Goal: Task Accomplishment & Management: Use online tool/utility

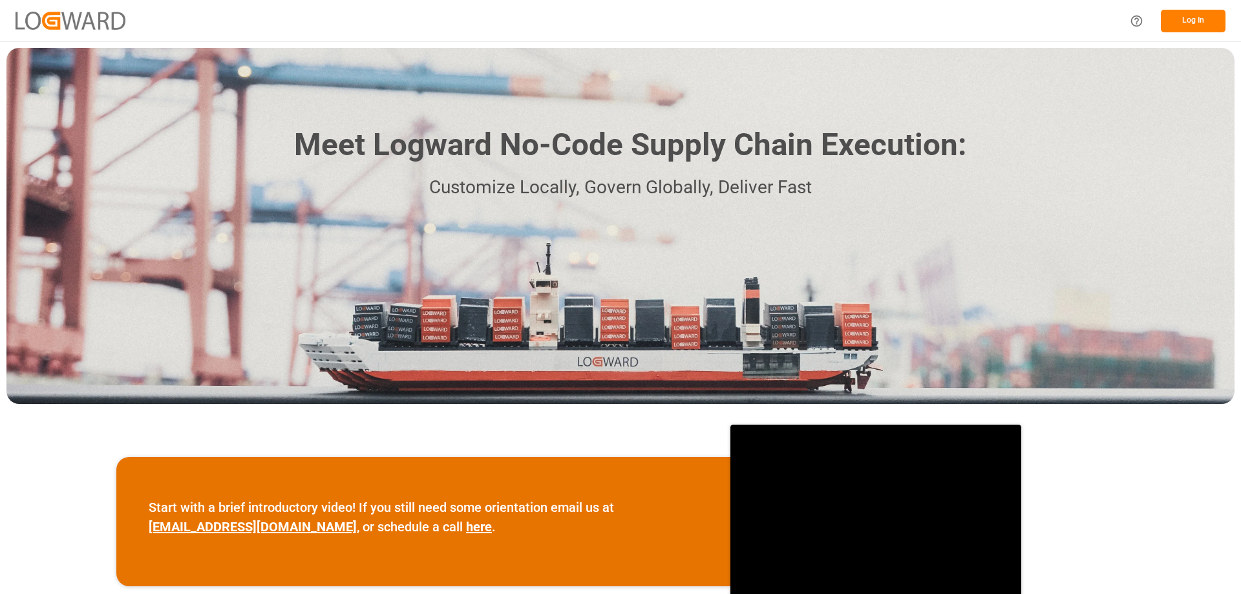
click at [1192, 18] on button "Log In" at bounding box center [1193, 21] width 65 height 23
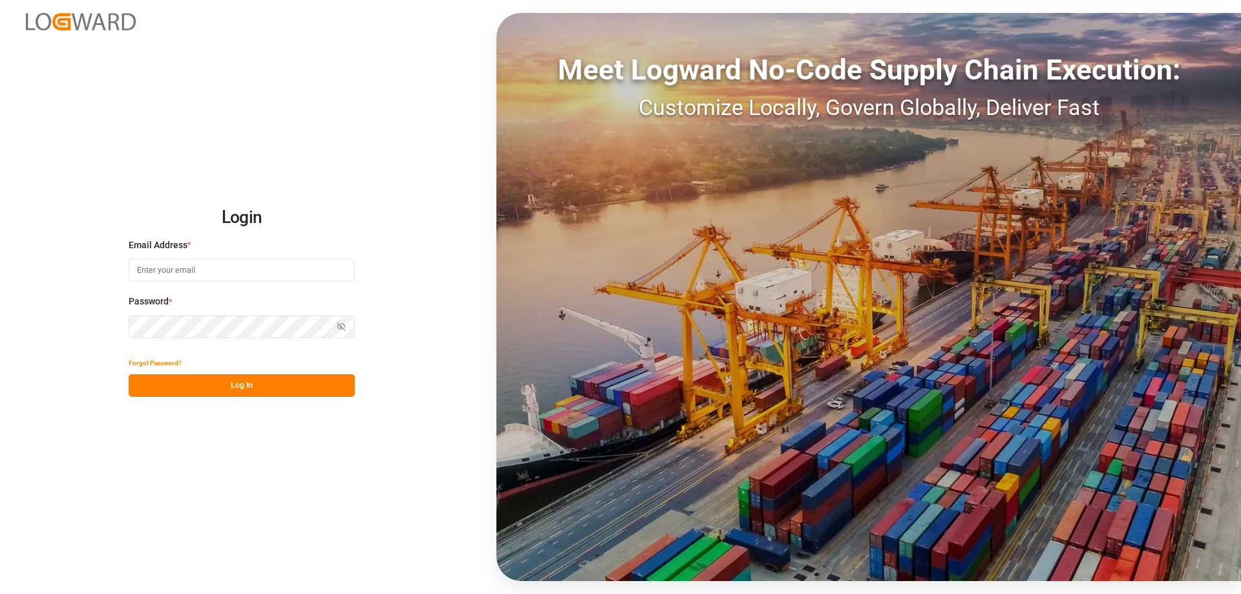
type input "customerservice.de@ambrogiointermodal.com"
click at [237, 394] on button "Log In" at bounding box center [242, 385] width 226 height 23
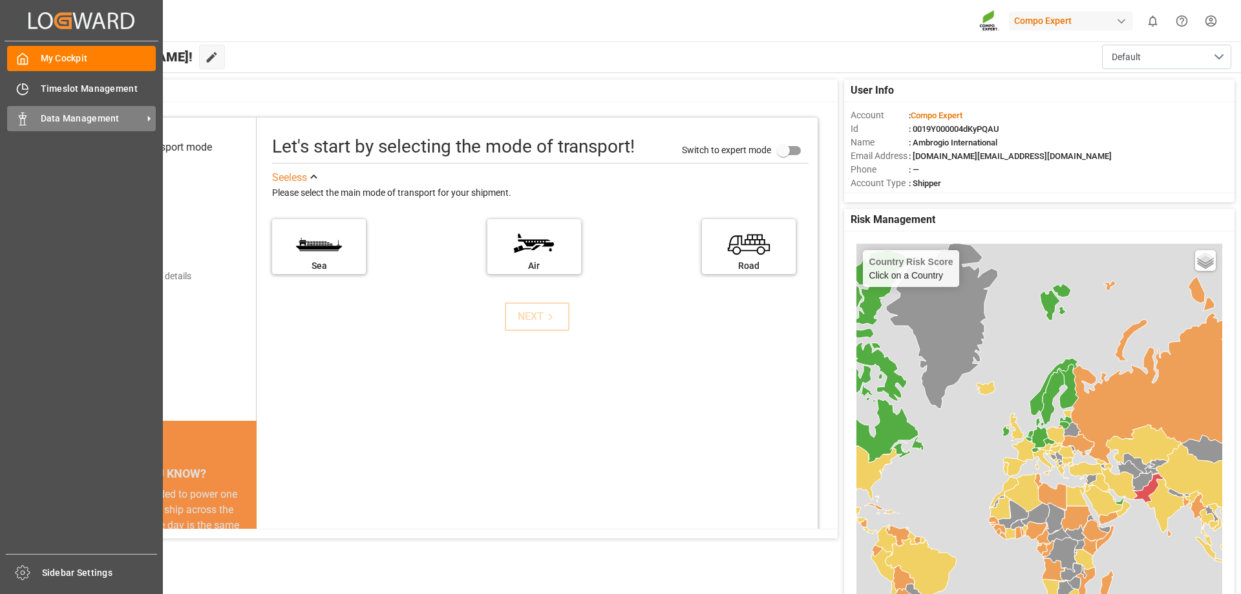
click at [50, 117] on span "Data Management" at bounding box center [92, 119] width 102 height 14
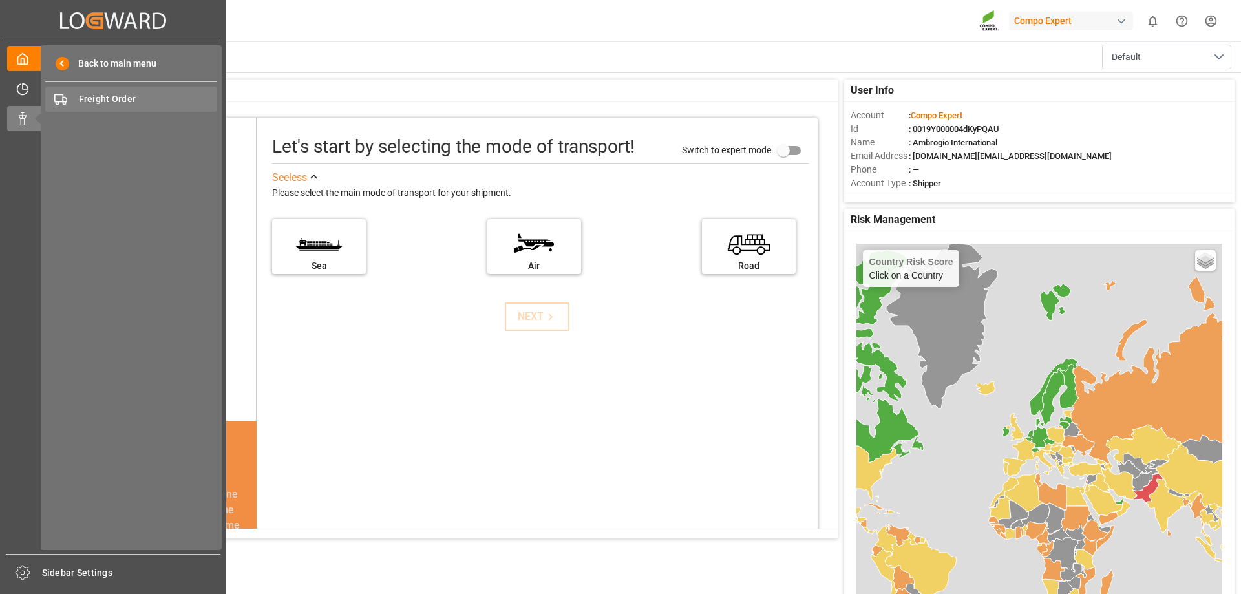
click at [103, 103] on span "Freight Order" at bounding box center [148, 99] width 139 height 14
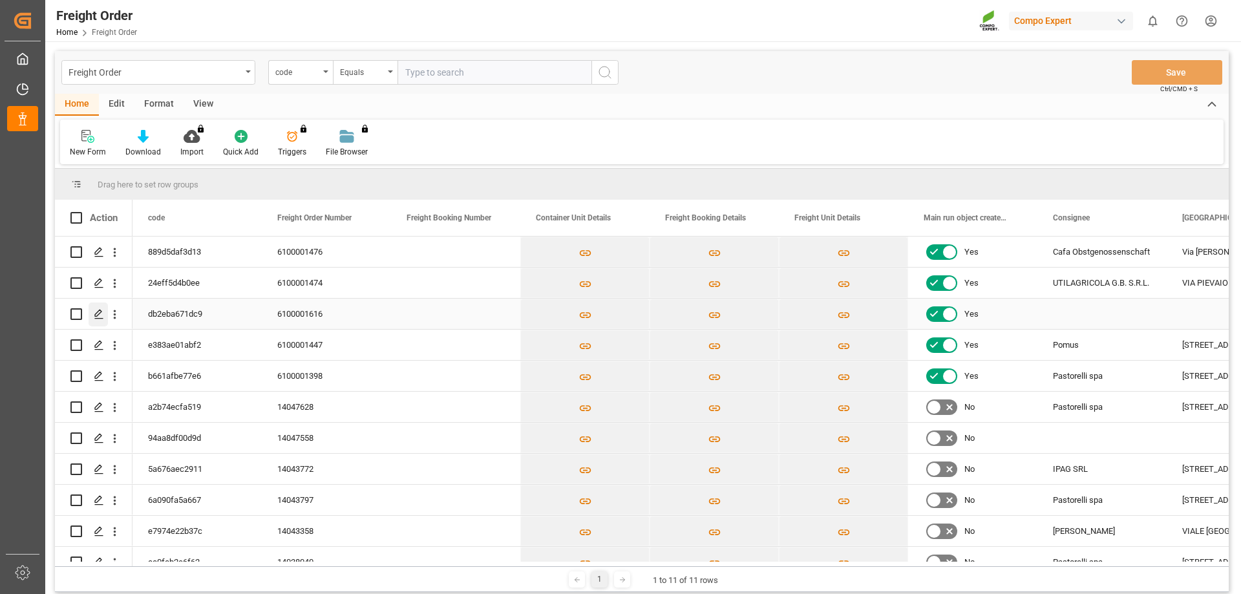
click at [94, 317] on icon "Press SPACE to select this row." at bounding box center [99, 314] width 10 height 10
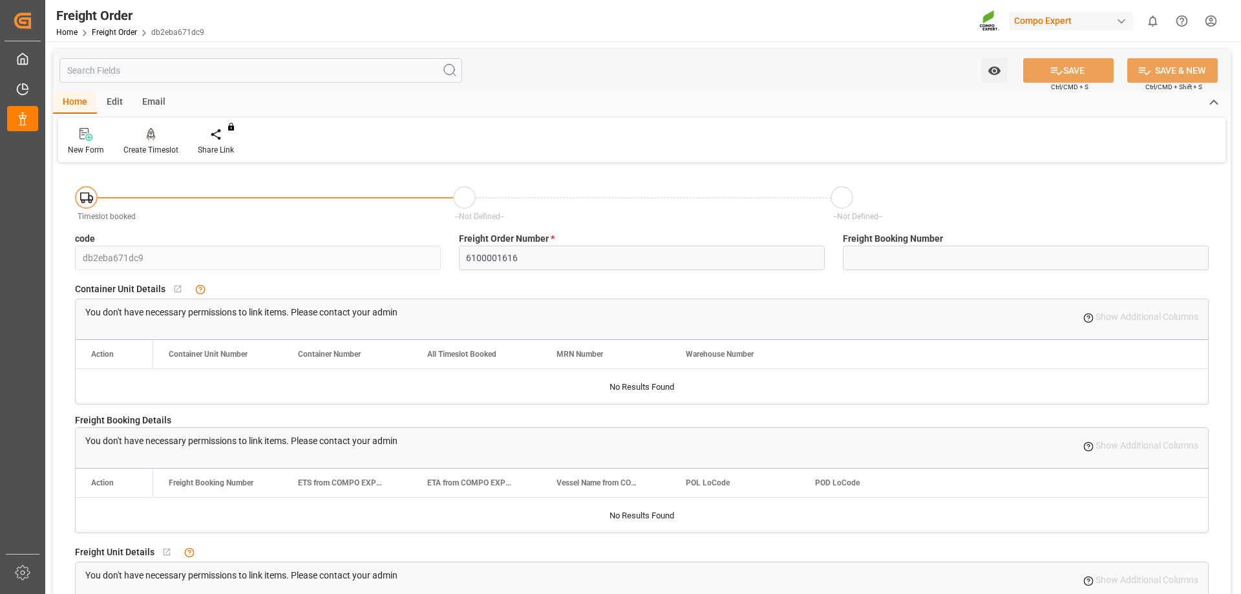
click at [138, 143] on div "Create Timeslot" at bounding box center [151, 141] width 74 height 28
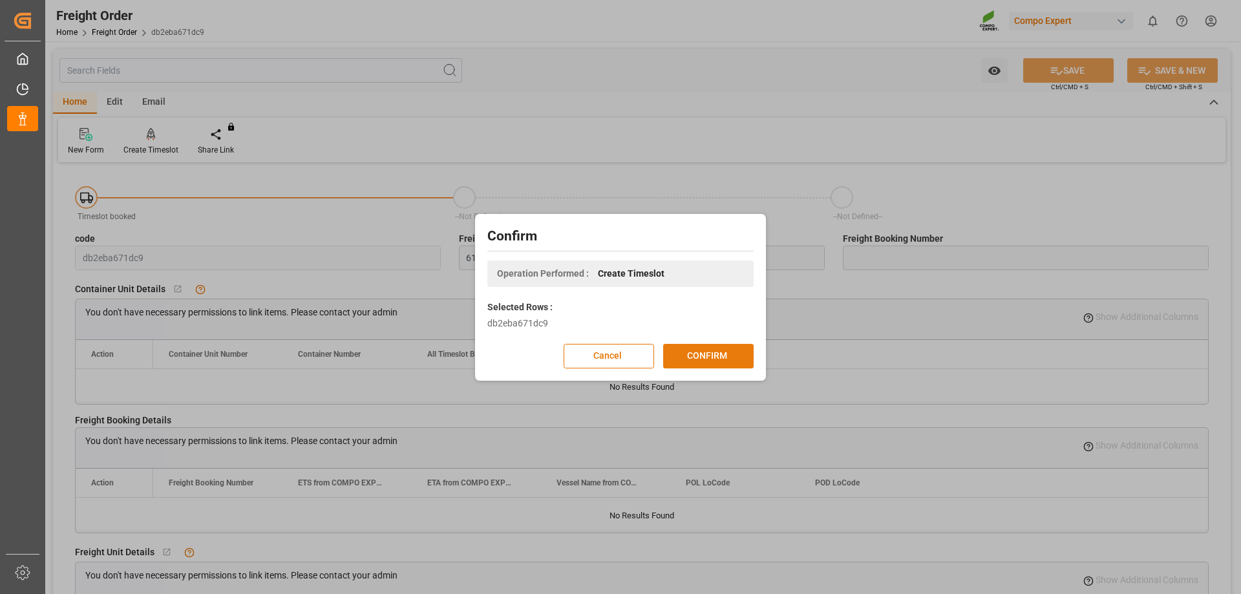
click at [732, 359] on button "CONFIRM" at bounding box center [708, 356] width 90 height 25
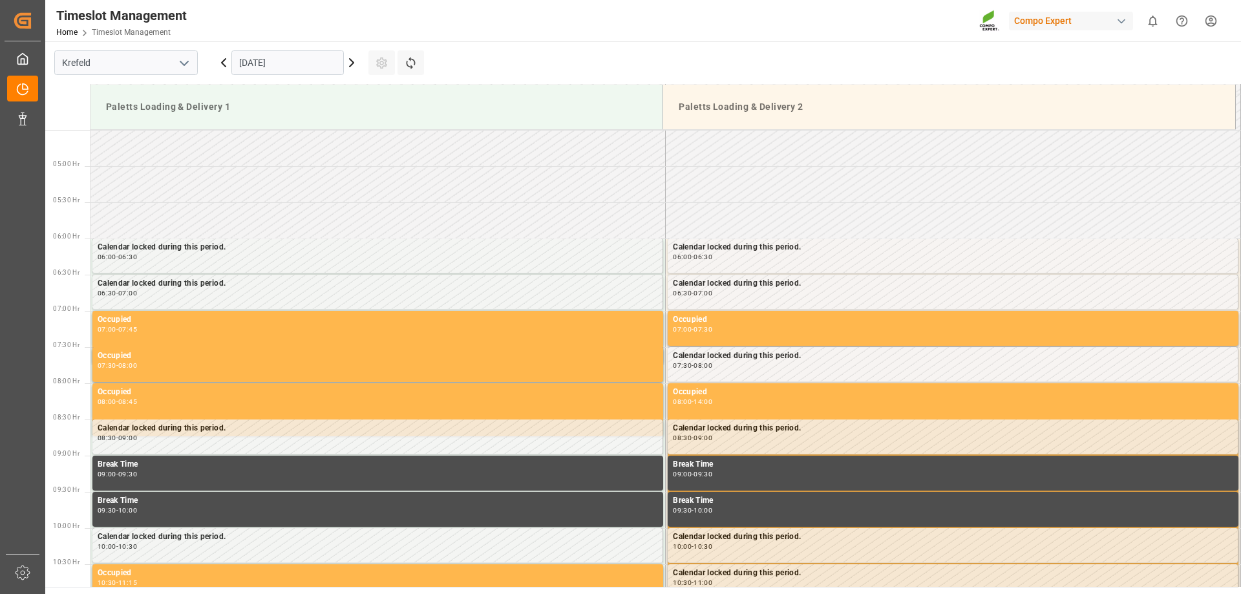
scroll to position [354, 0]
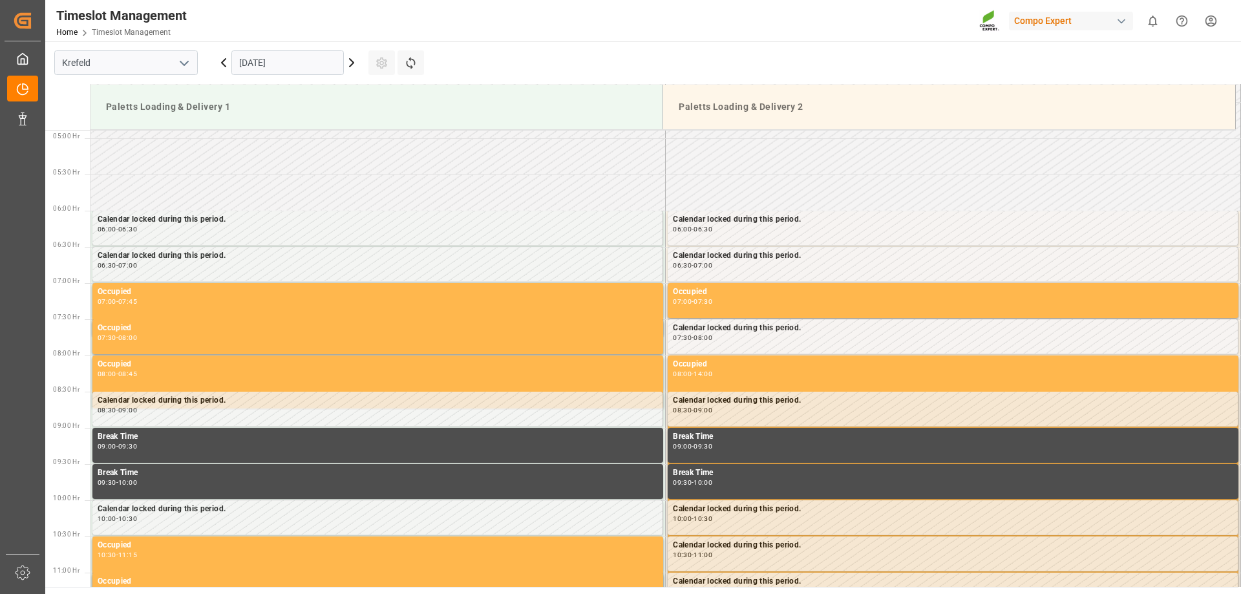
click at [353, 63] on icon at bounding box center [352, 63] width 16 height 16
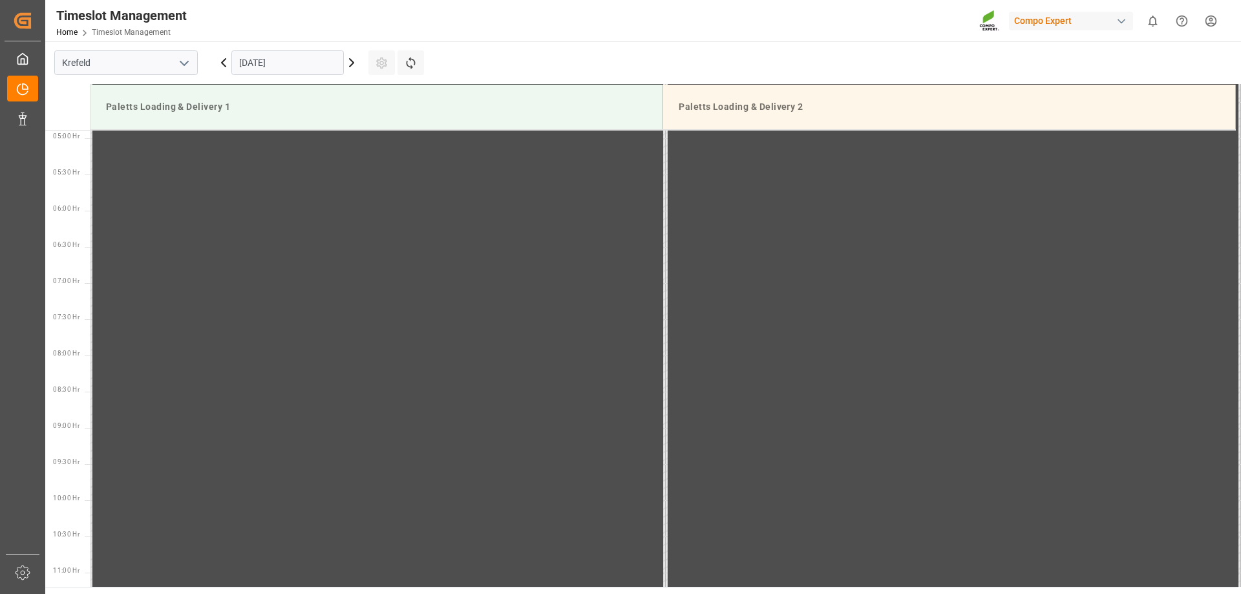
click at [353, 63] on icon at bounding box center [352, 63] width 4 height 8
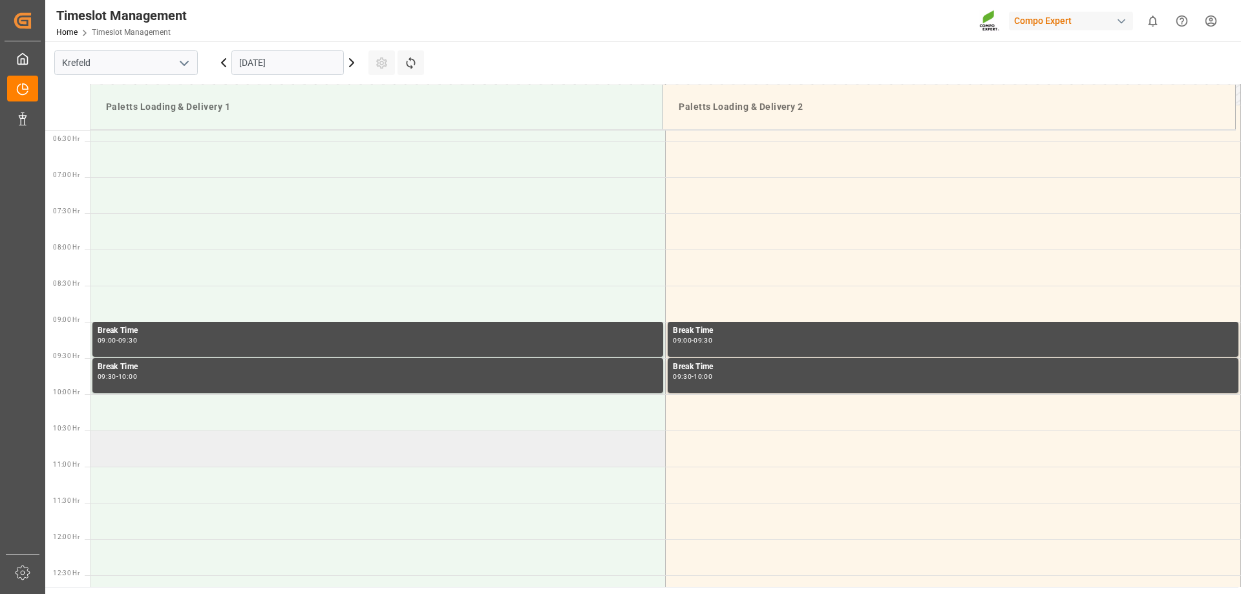
scroll to position [483, 0]
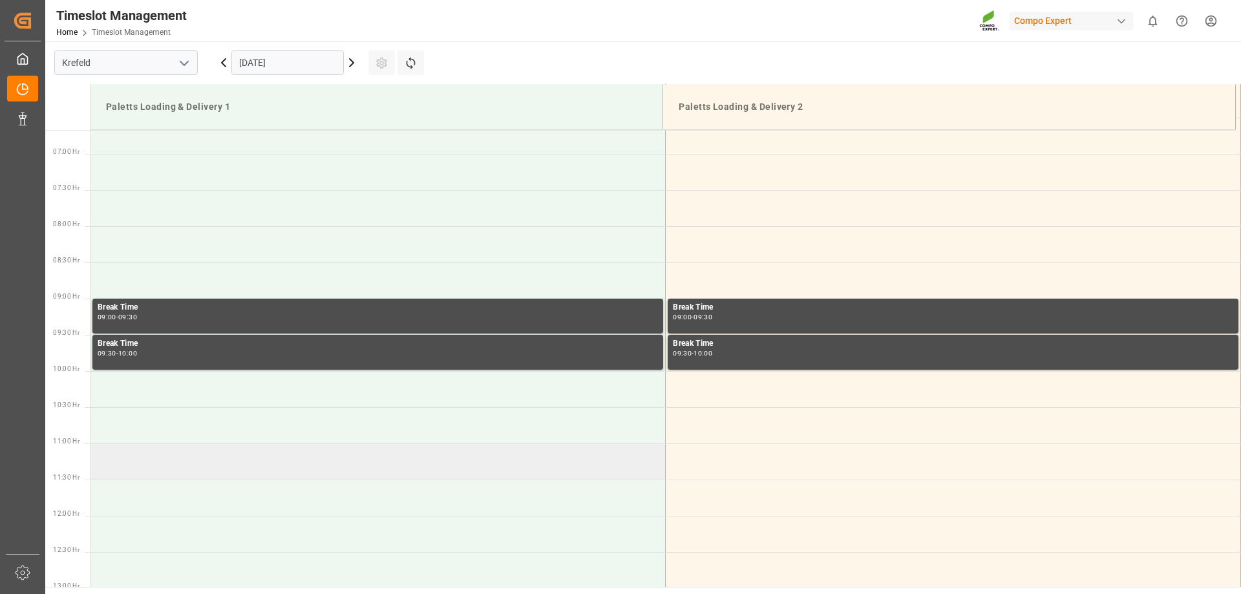
click at [177, 463] on td at bounding box center [377, 461] width 575 height 36
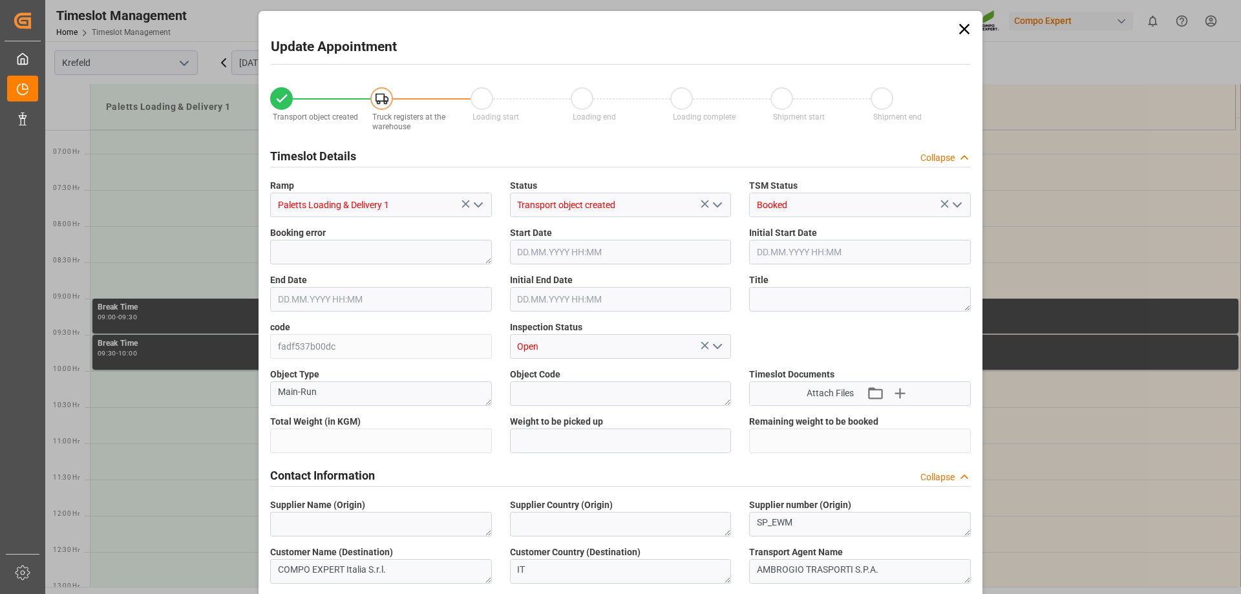
type input "27324"
type input "0"
type input "[DATE] 11:00"
type input "[DATE] 11:30"
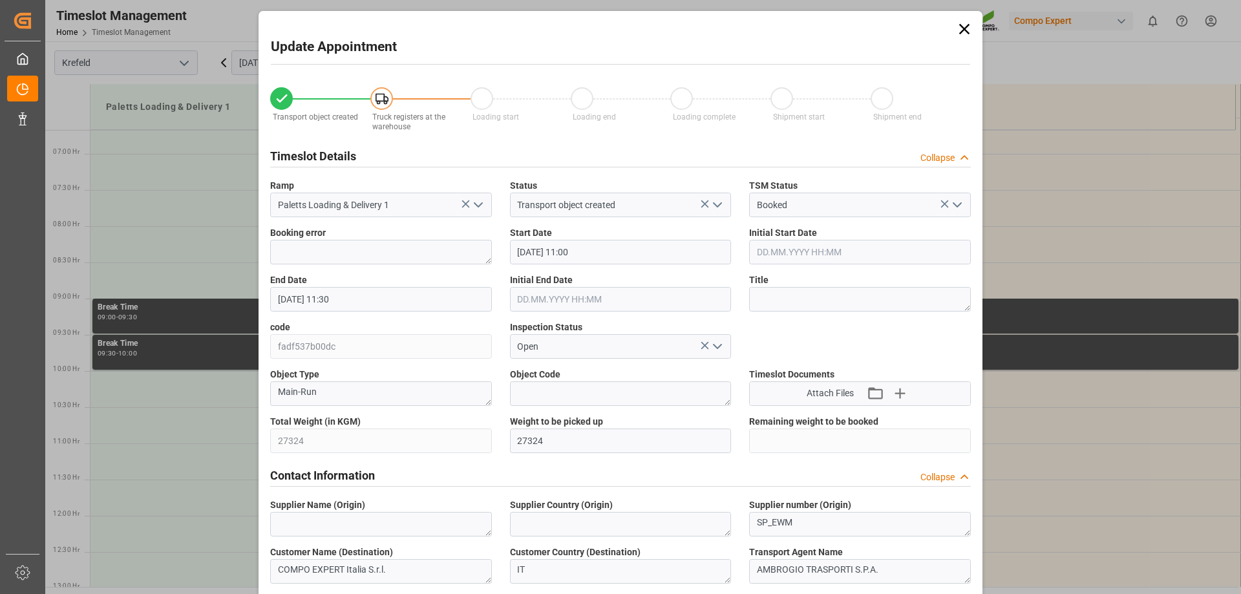
type input "[DATE] 12:46"
type input "[DATE] 04:19"
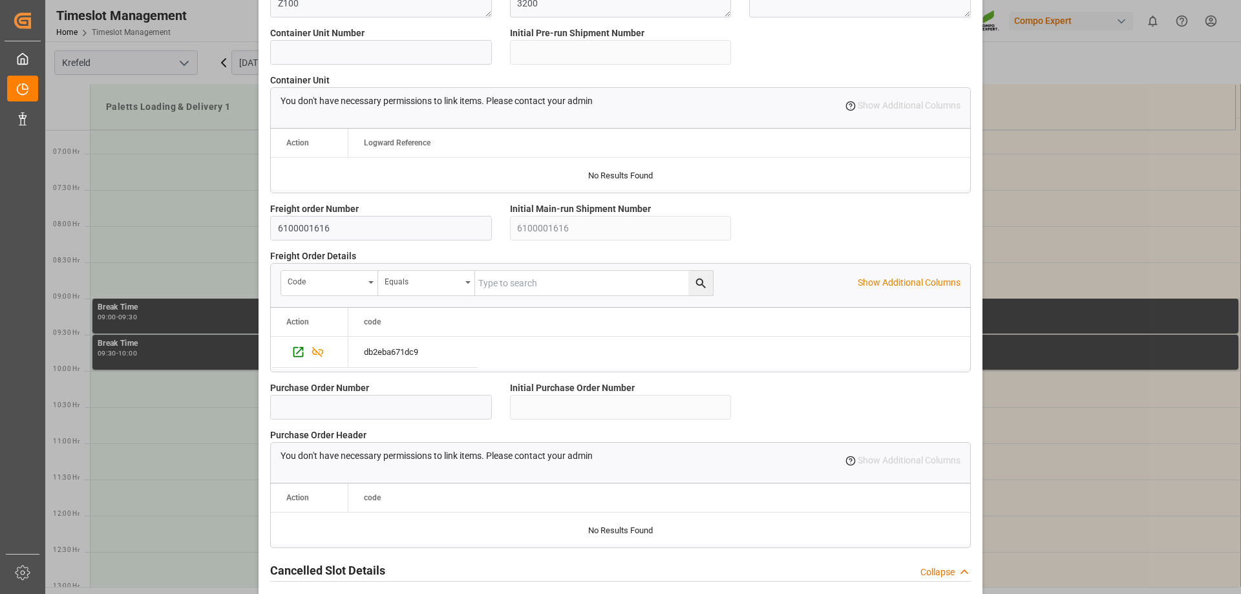
scroll to position [1107, 0]
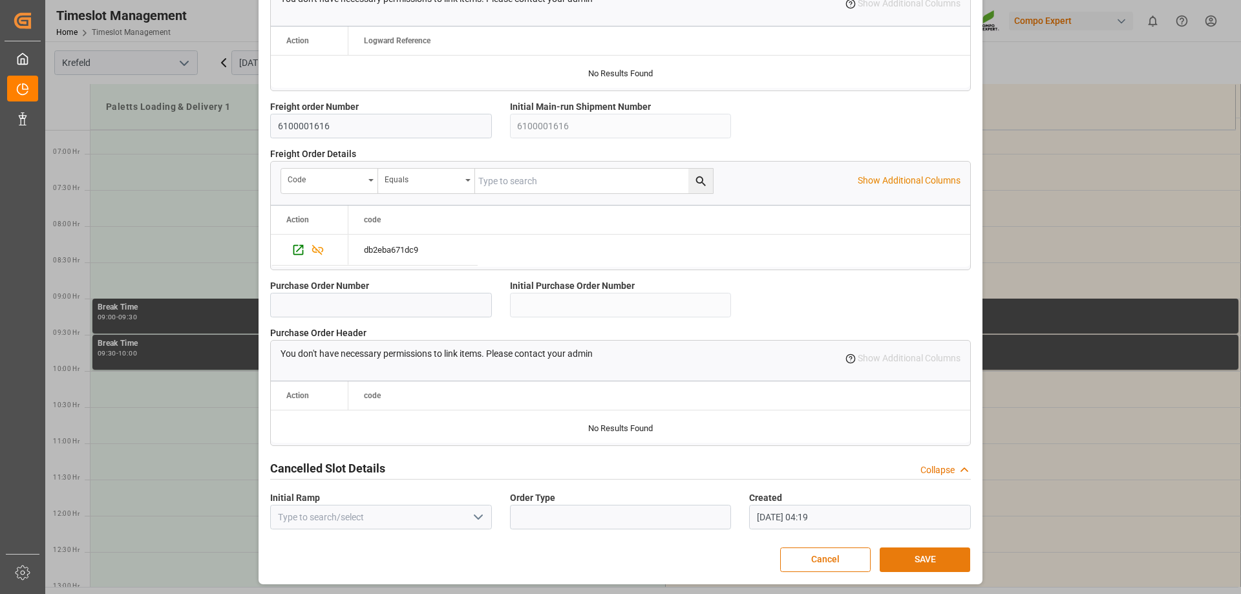
click at [911, 553] on button "SAVE" at bounding box center [925, 559] width 90 height 25
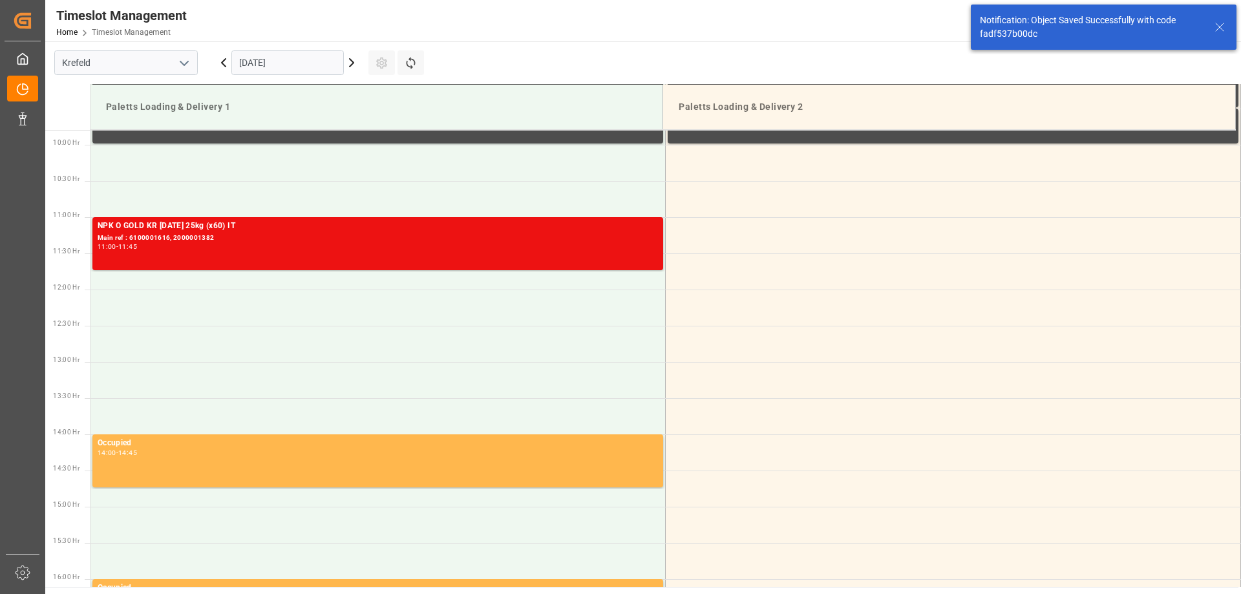
scroll to position [715, 0]
